Goal: Information Seeking & Learning: Learn about a topic

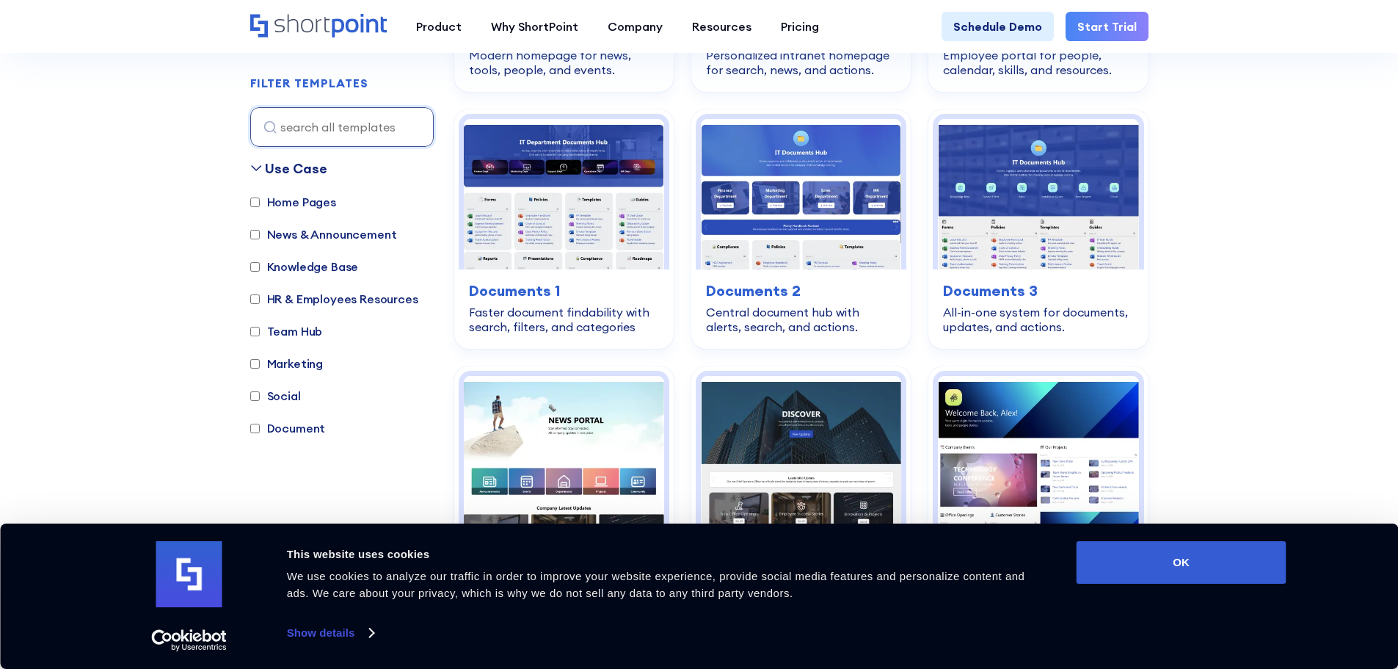
scroll to position [661, 0]
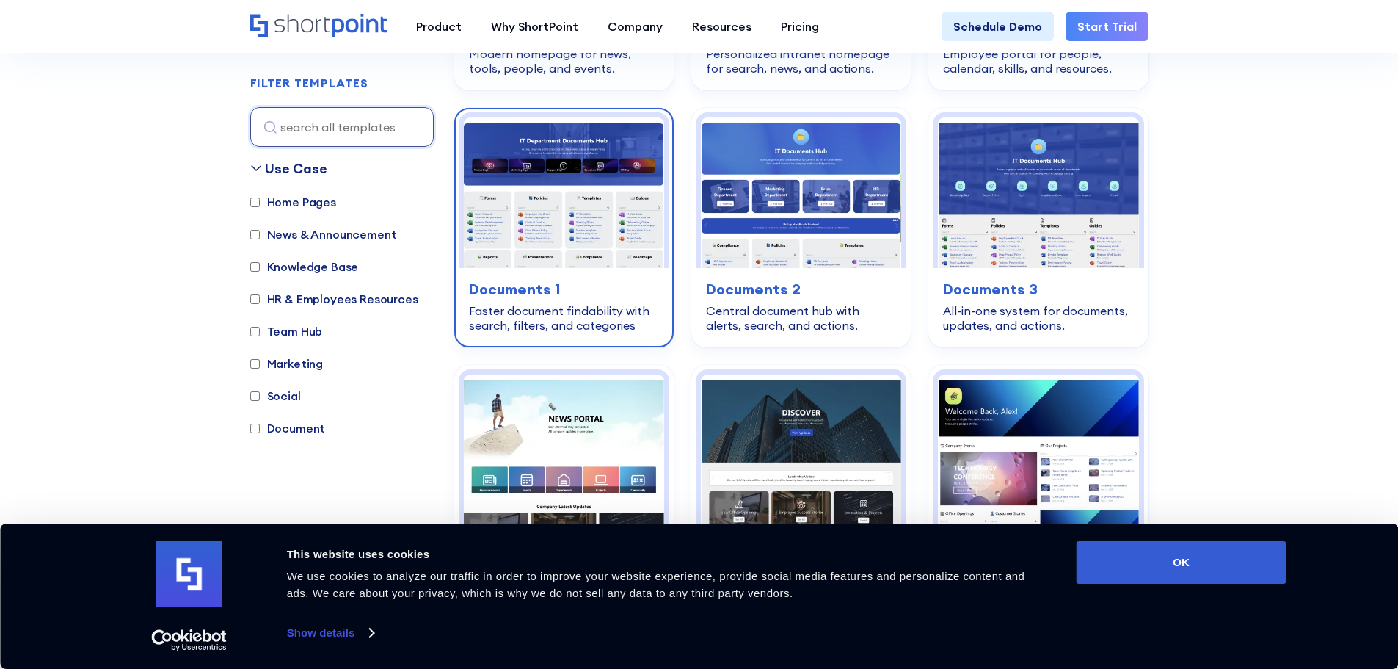
click at [568, 242] on img at bounding box center [564, 192] width 200 height 150
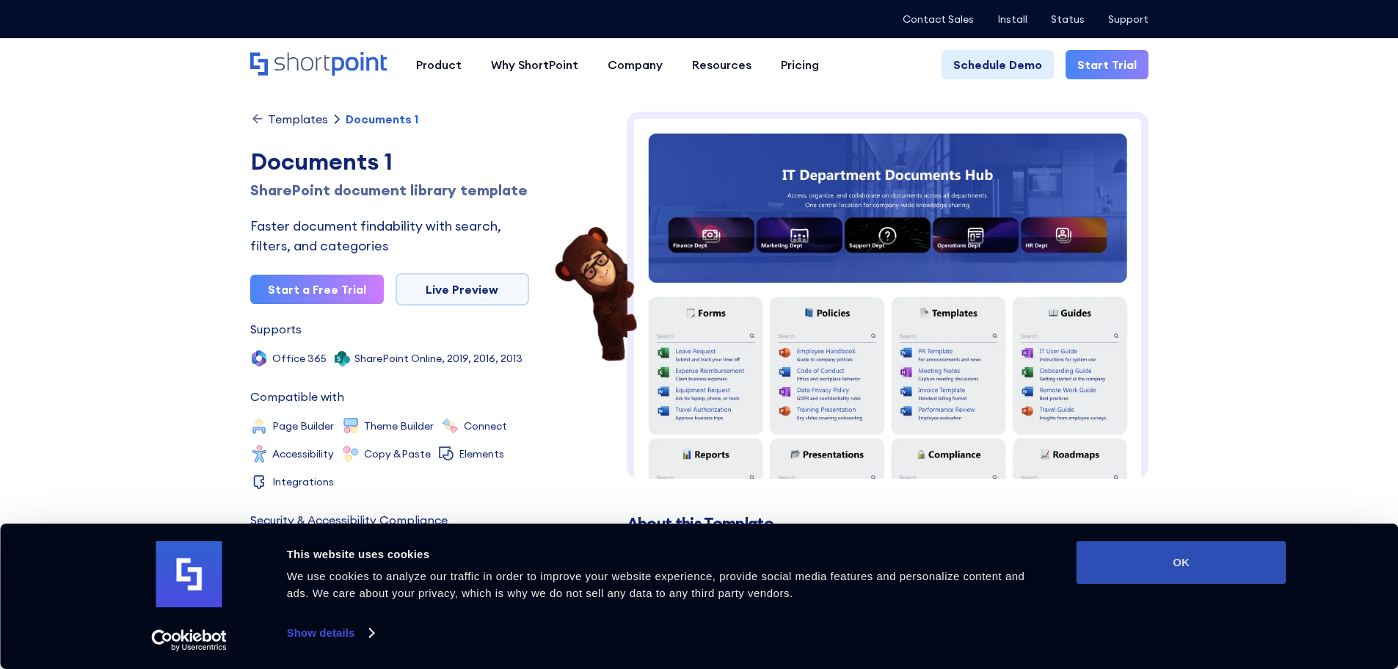
click at [1243, 554] on button "OK" at bounding box center [1182, 562] width 210 height 43
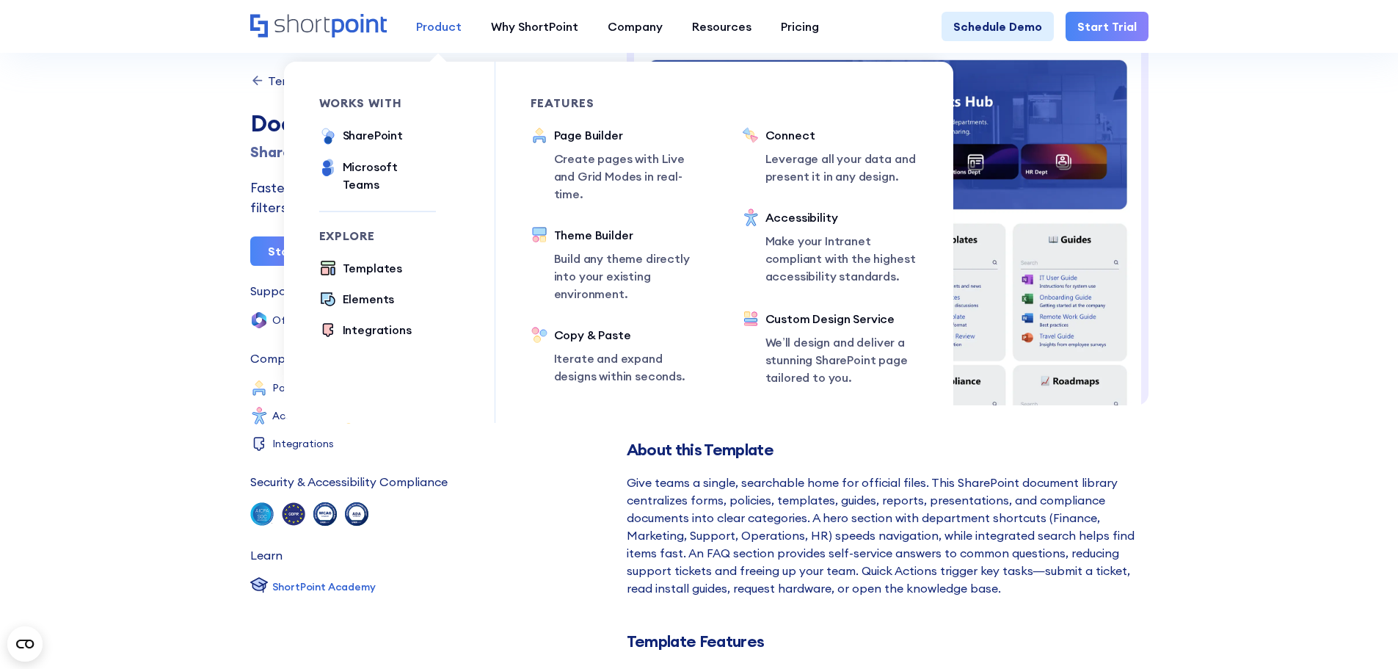
click at [435, 24] on div "Product" at bounding box center [439, 27] width 46 height 18
